Goal: Task Accomplishment & Management: Manage account settings

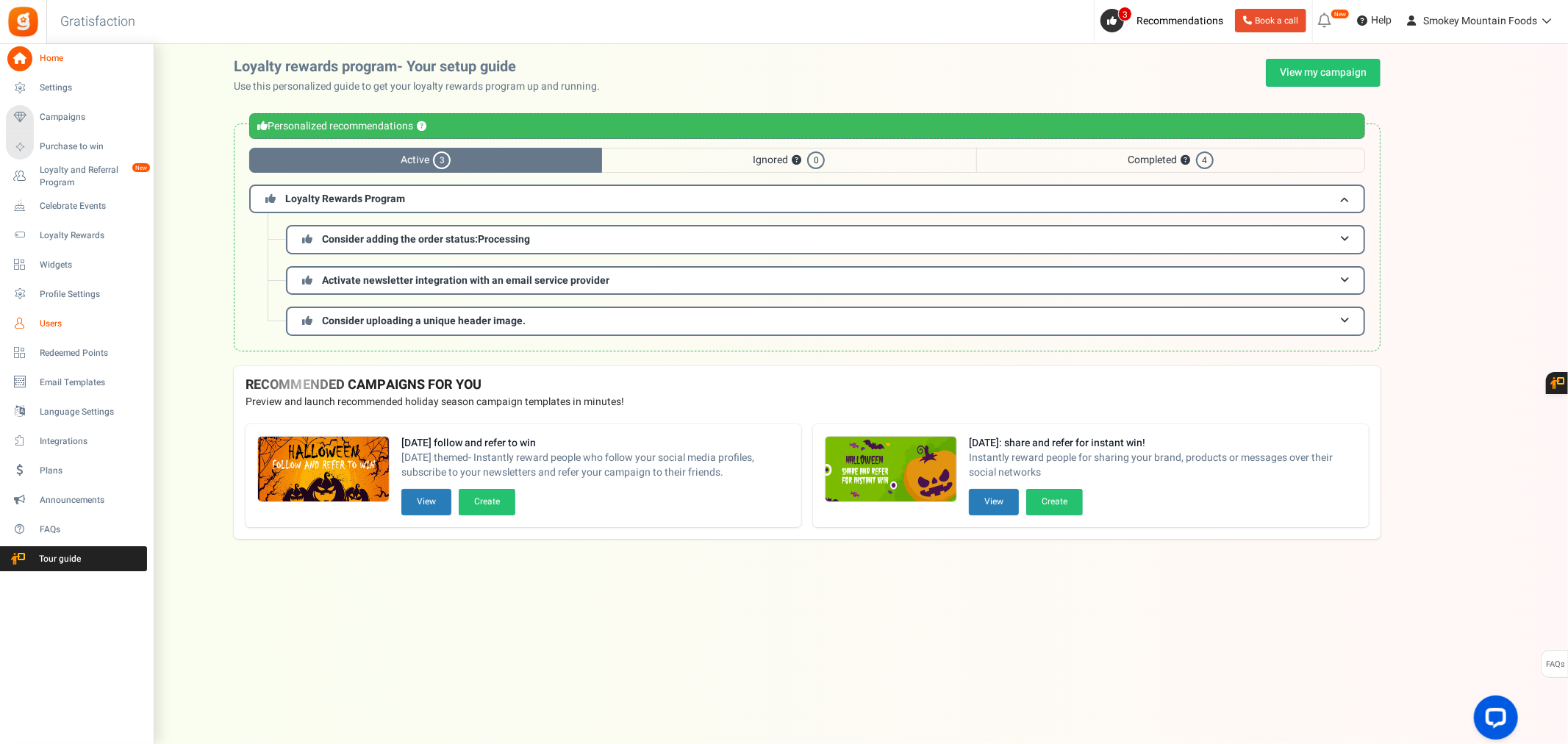
click at [53, 322] on span "Users" at bounding box center [91, 323] width 103 height 12
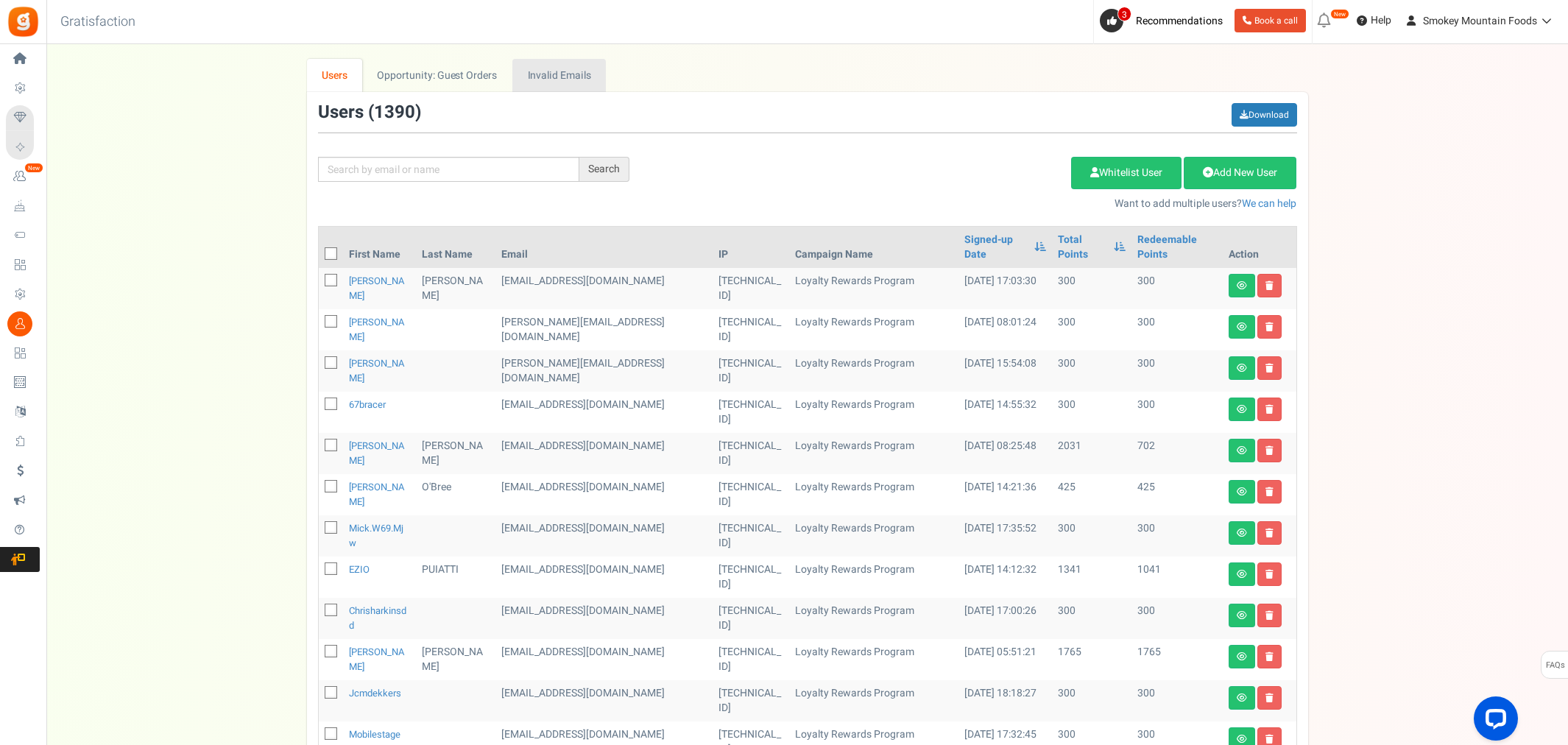
click at [549, 72] on link "Invalid Emails" at bounding box center [559, 75] width 94 height 33
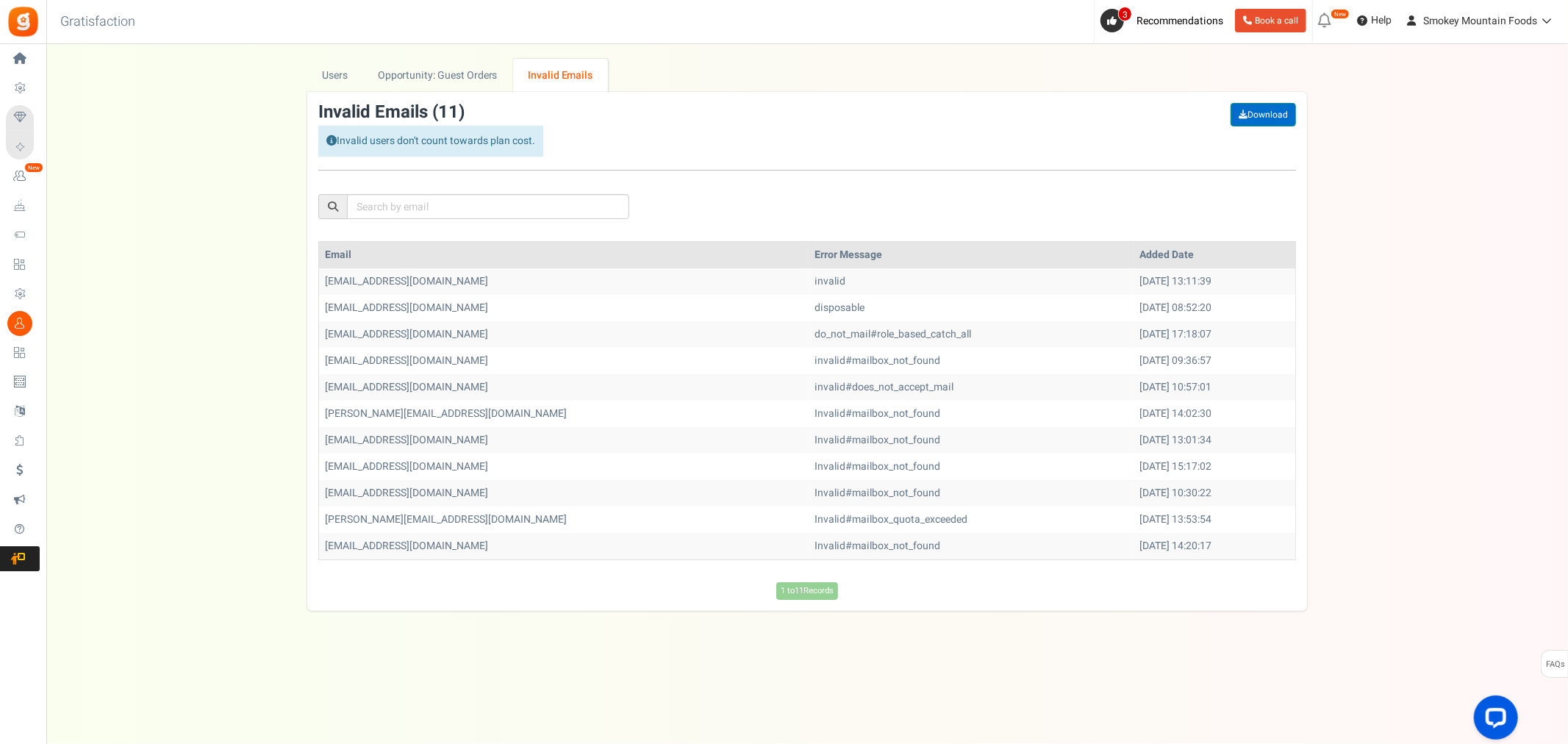
click at [1241, 118] on icon at bounding box center [1242, 114] width 9 height 9
click at [446, 81] on link "Opportunity: Guest Orders" at bounding box center [437, 75] width 149 height 33
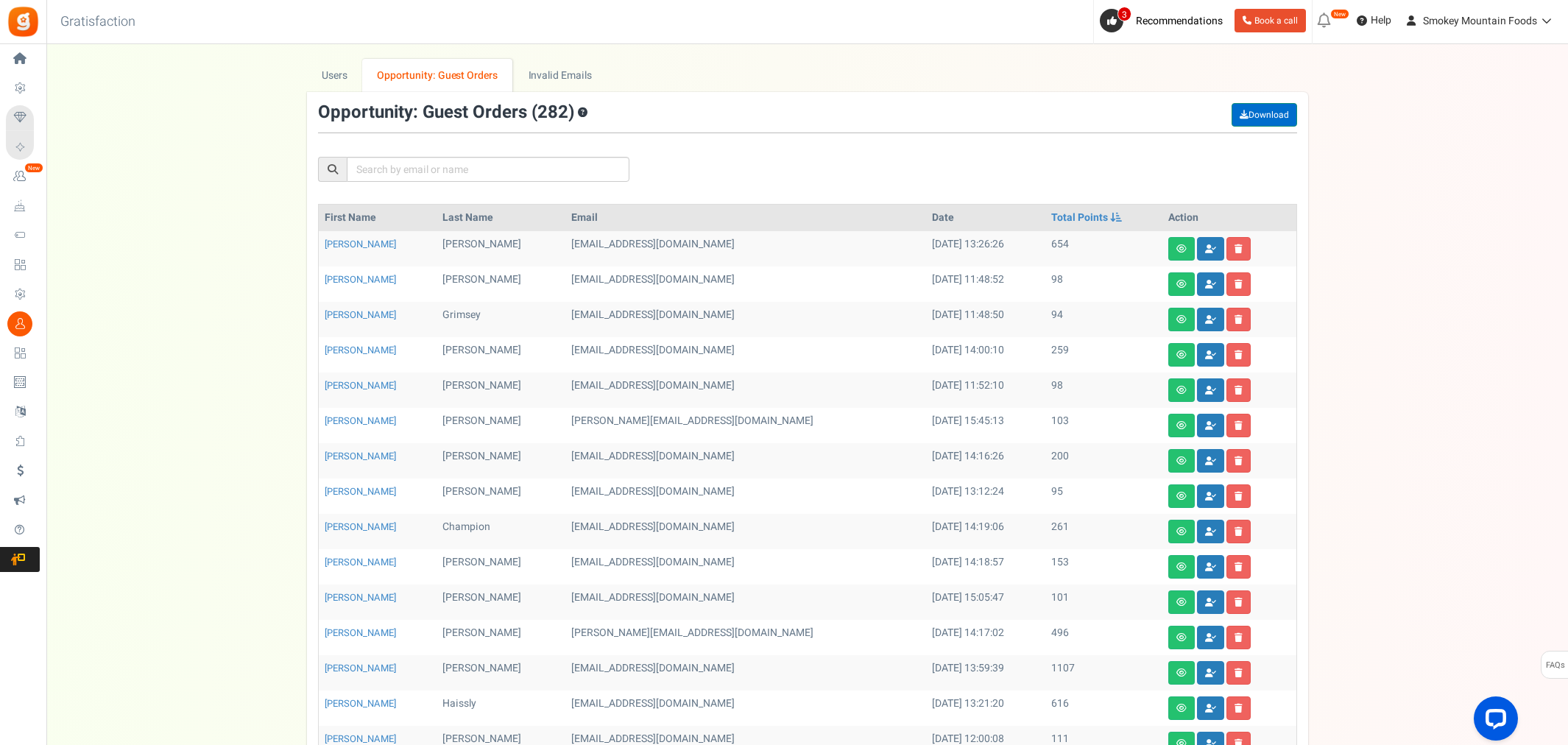
click at [1262, 114] on link "Download" at bounding box center [1264, 115] width 66 height 23
click at [1205, 247] on icon at bounding box center [1211, 248] width 11 height 9
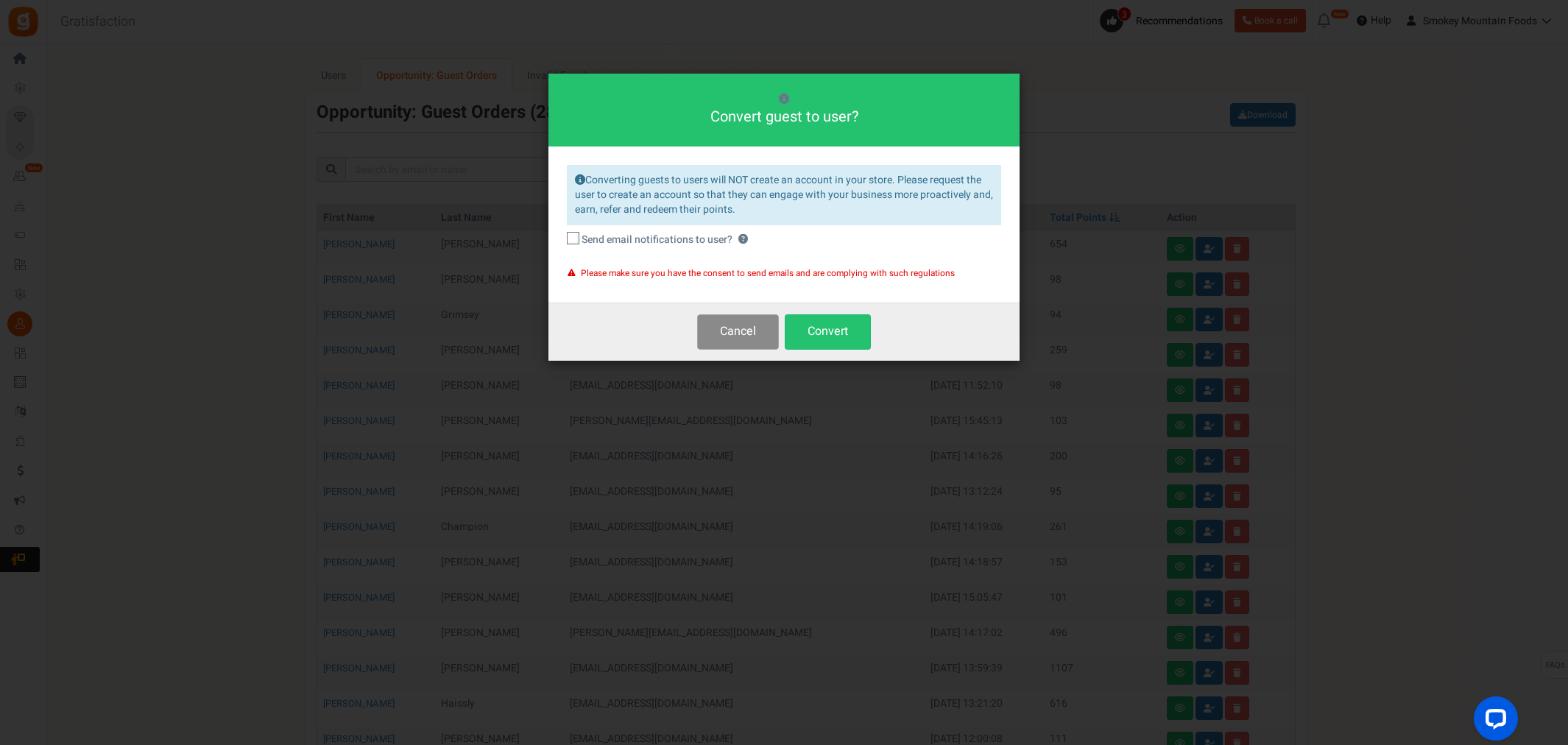
click at [754, 334] on button "Cancel" at bounding box center [738, 332] width 82 height 34
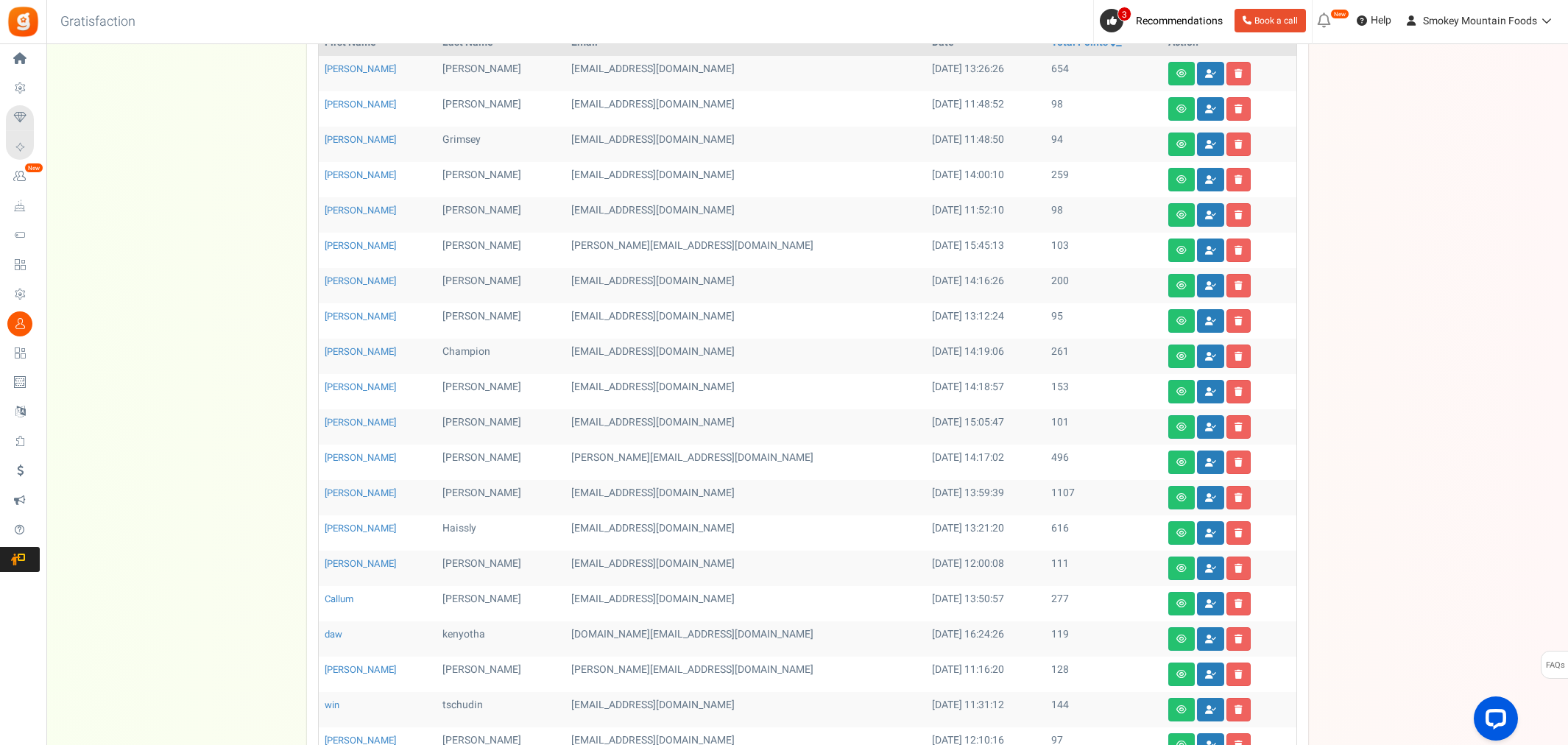
scroll to position [327, 0]
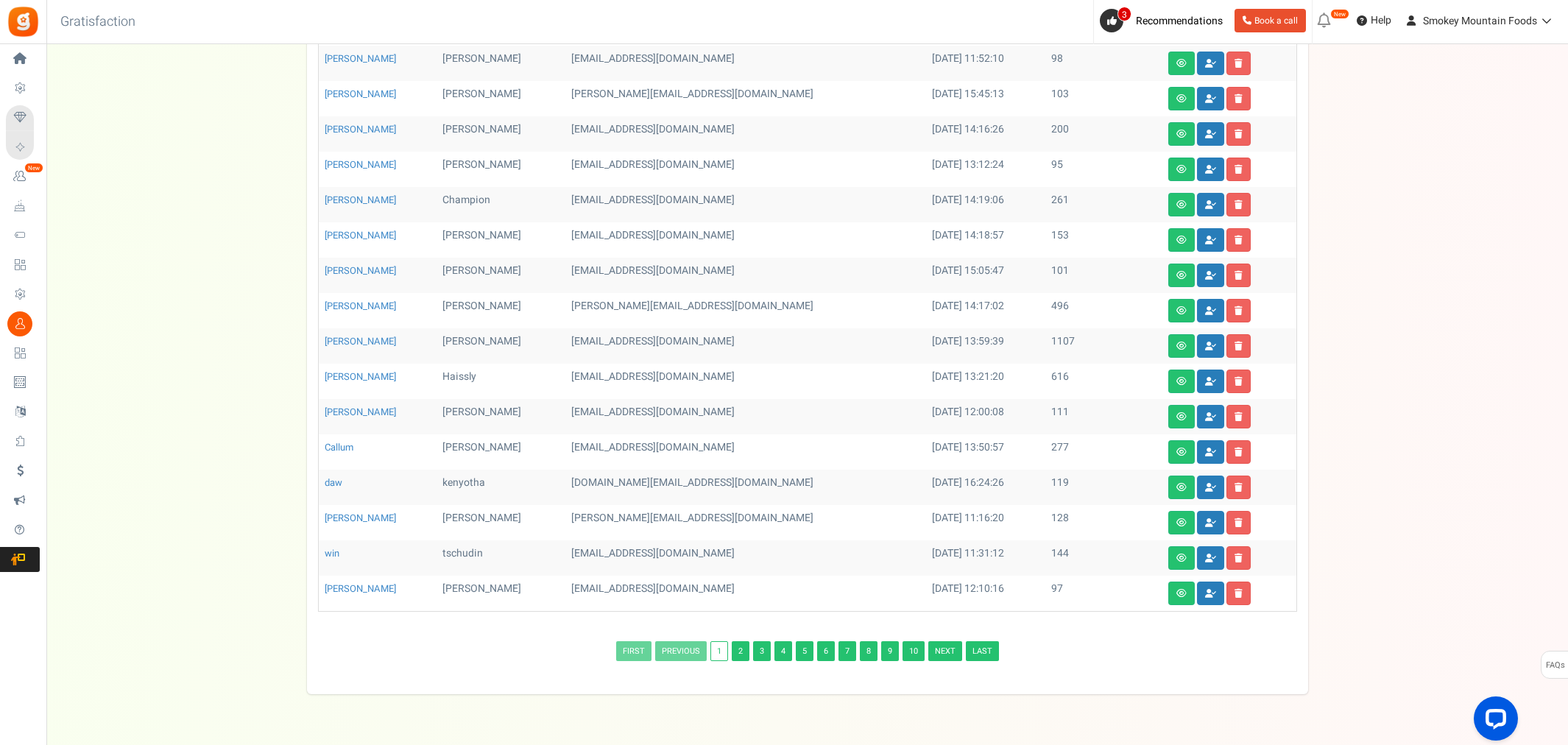
click at [914, 658] on link "10" at bounding box center [913, 651] width 22 height 20
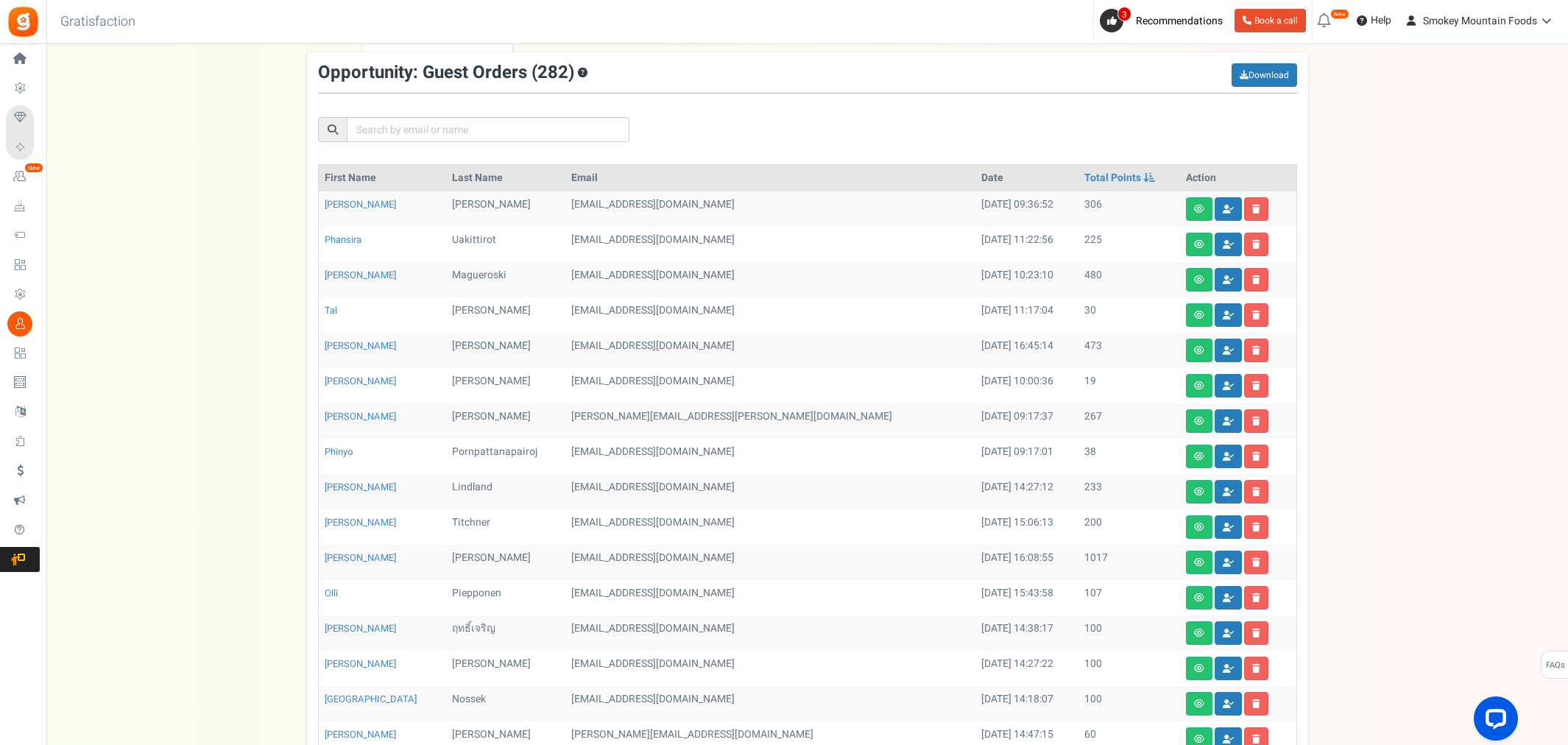
scroll to position [0, 0]
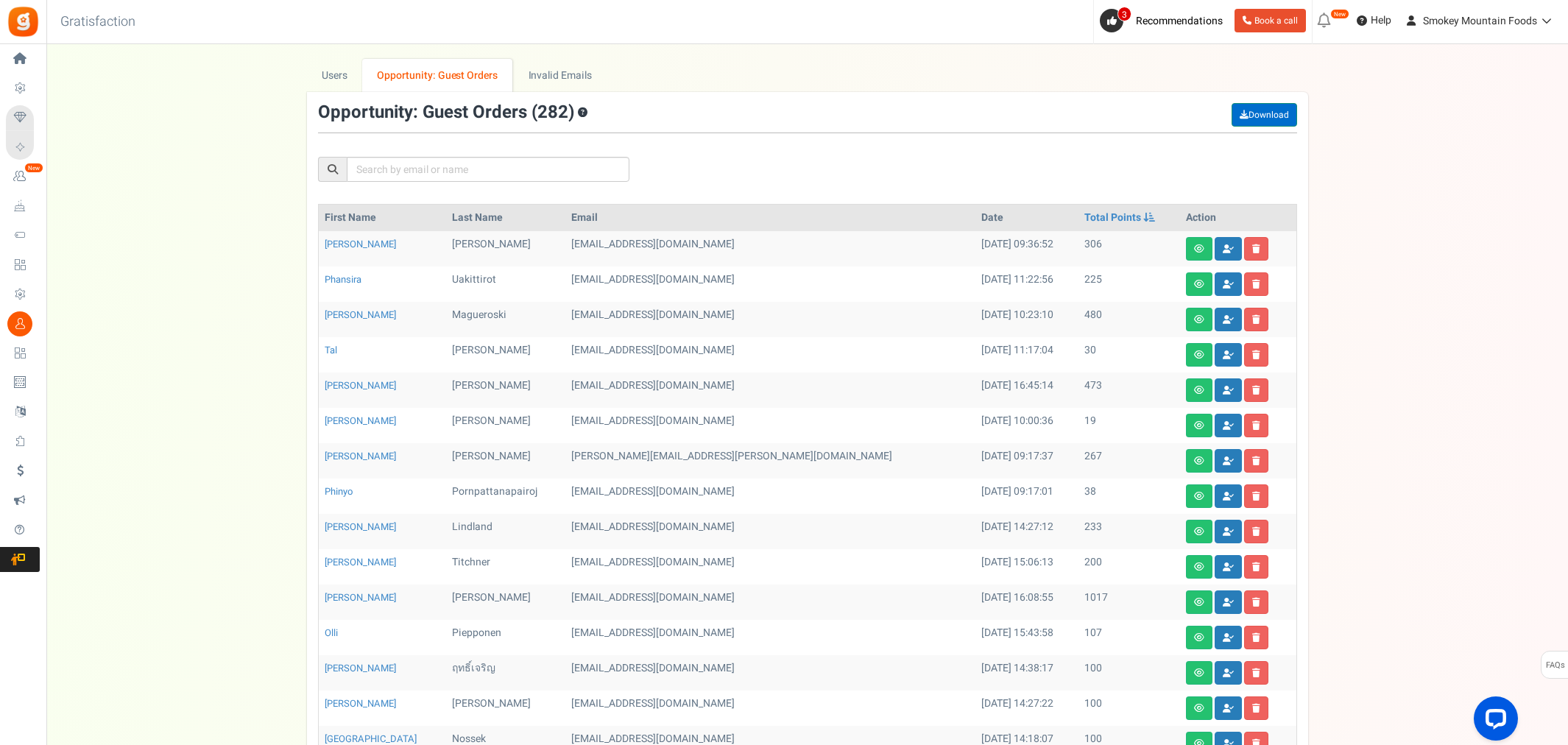
click at [1257, 116] on link "Download" at bounding box center [1264, 115] width 66 height 23
click at [341, 78] on link "Users" at bounding box center [335, 75] width 56 height 33
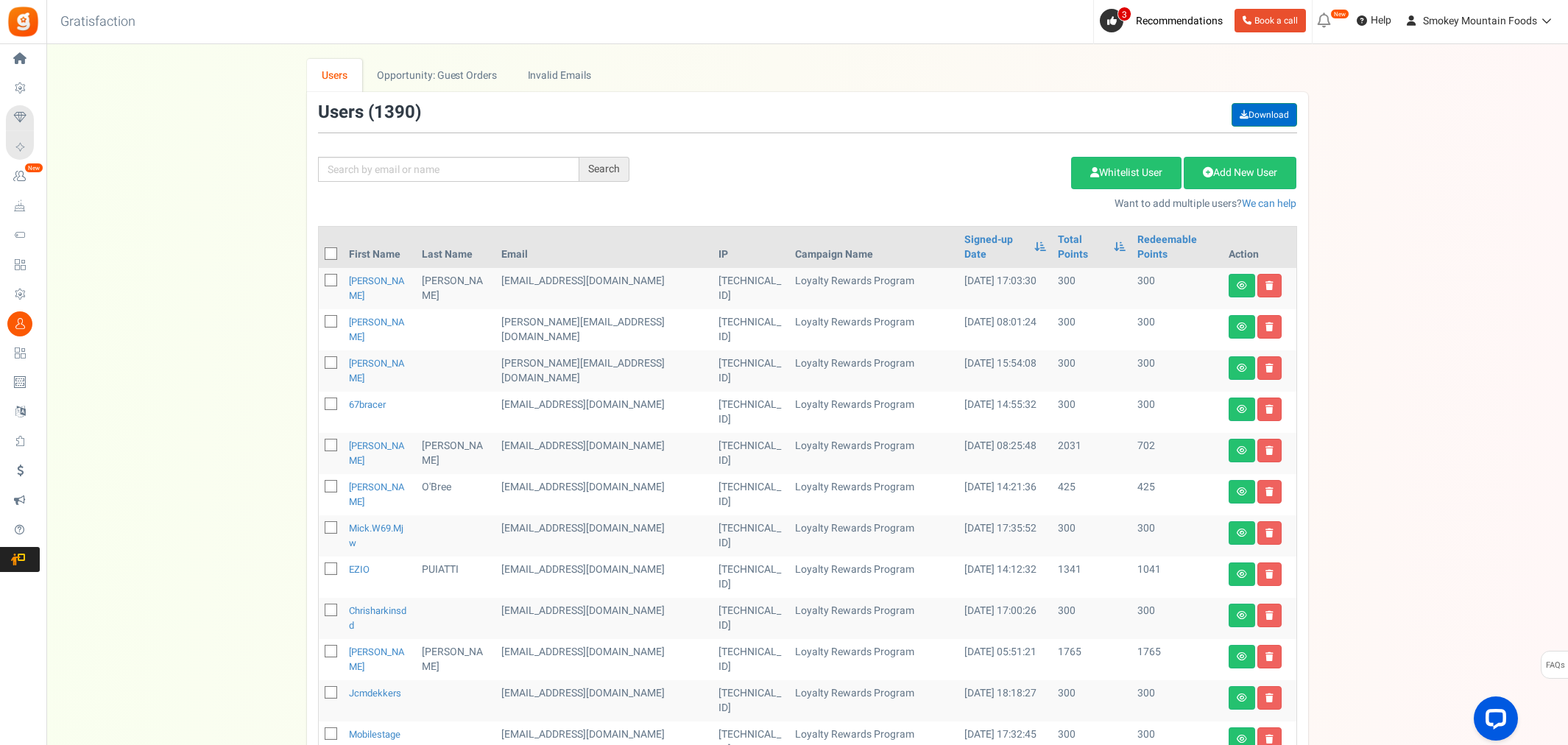
click at [1256, 118] on link "Download" at bounding box center [1264, 115] width 66 height 23
